Goal: Navigation & Orientation: Go to known website

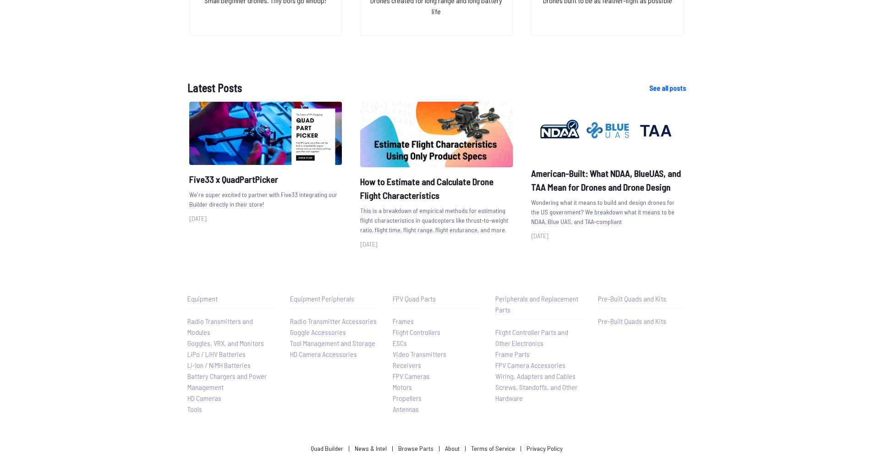
scroll to position [1093, 0]
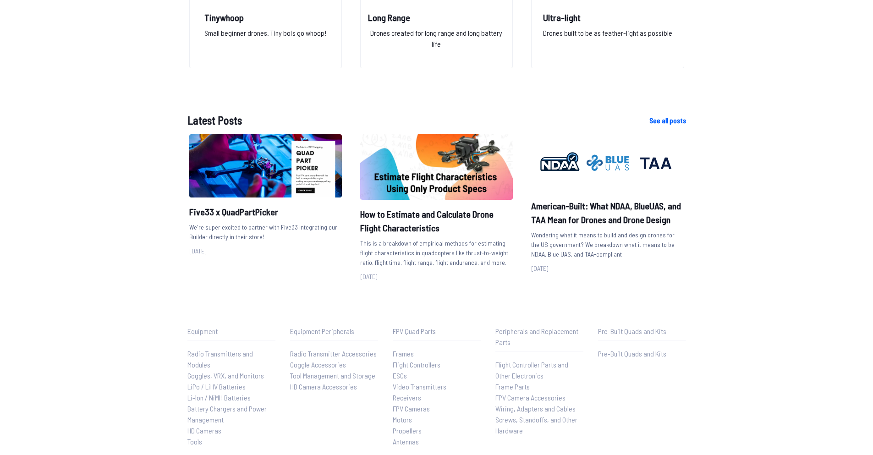
scroll to position [1093, 0]
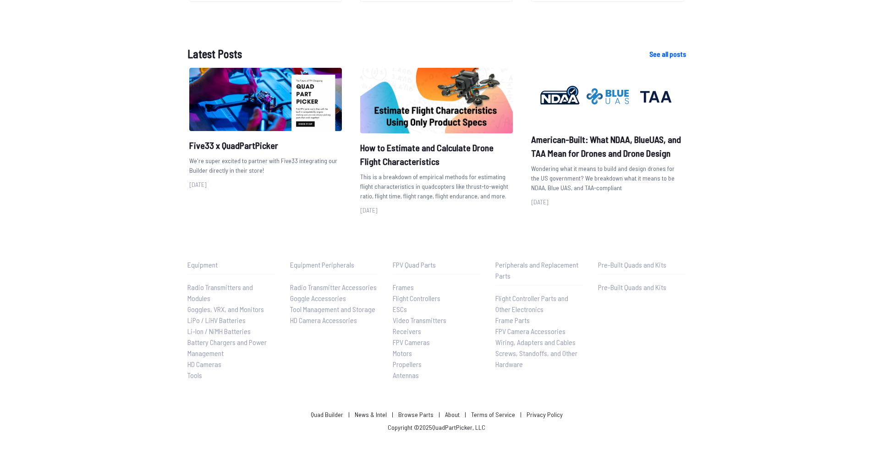
scroll to position [1093, 0]
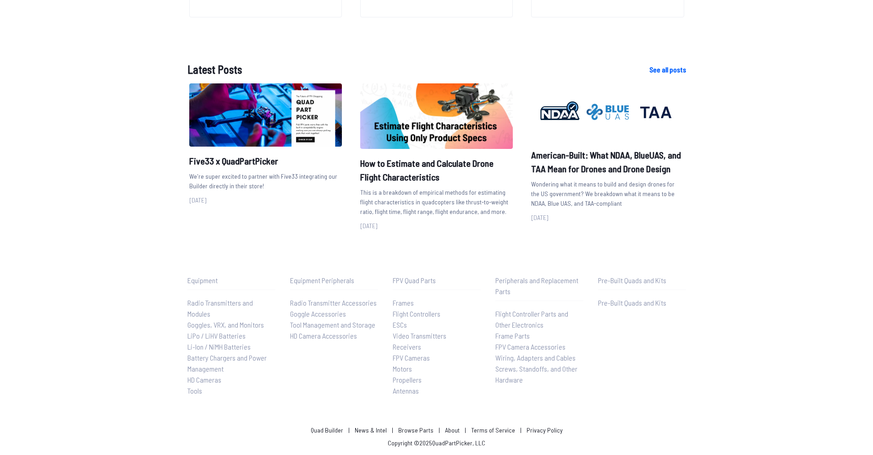
scroll to position [561, 0]
